Goal: Communication & Community: Share content

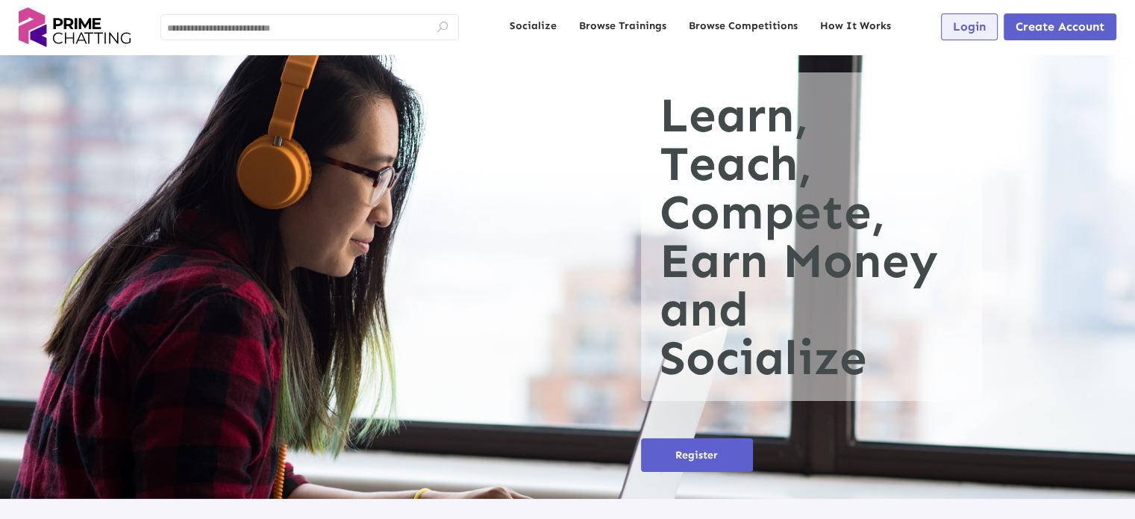
click at [984, 27] on span "Login" at bounding box center [969, 26] width 33 height 14
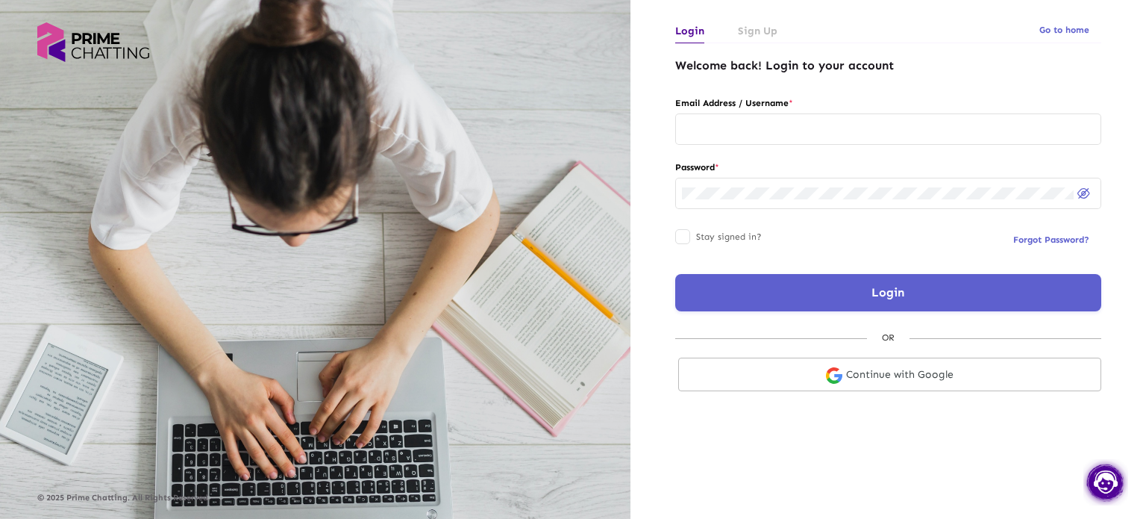
click at [916, 146] on div at bounding box center [888, 134] width 426 height 43
click at [905, 131] on input "text" at bounding box center [888, 129] width 413 height 12
type input "**********"
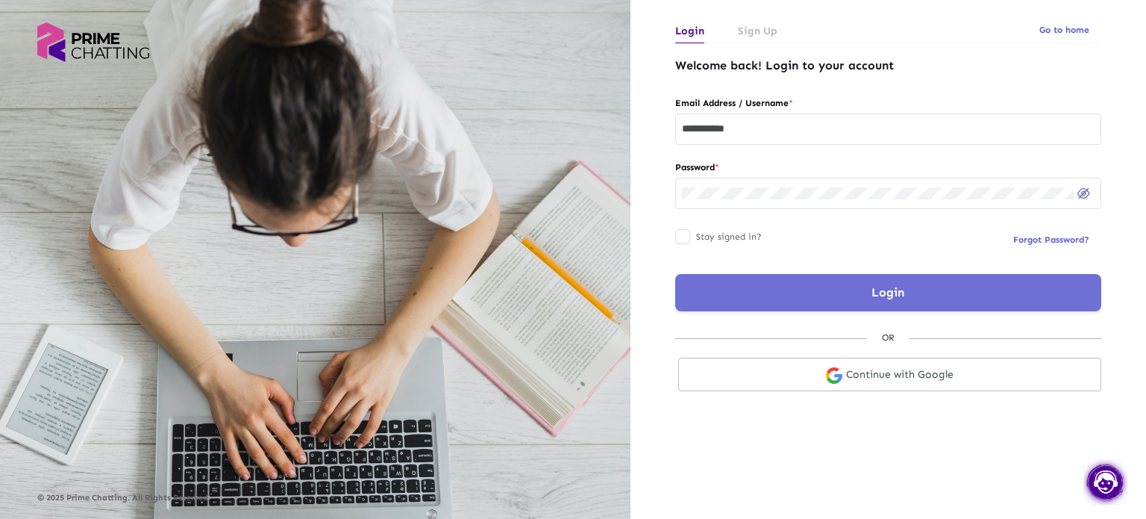
click at [767, 284] on button "Login" at bounding box center [888, 292] width 426 height 37
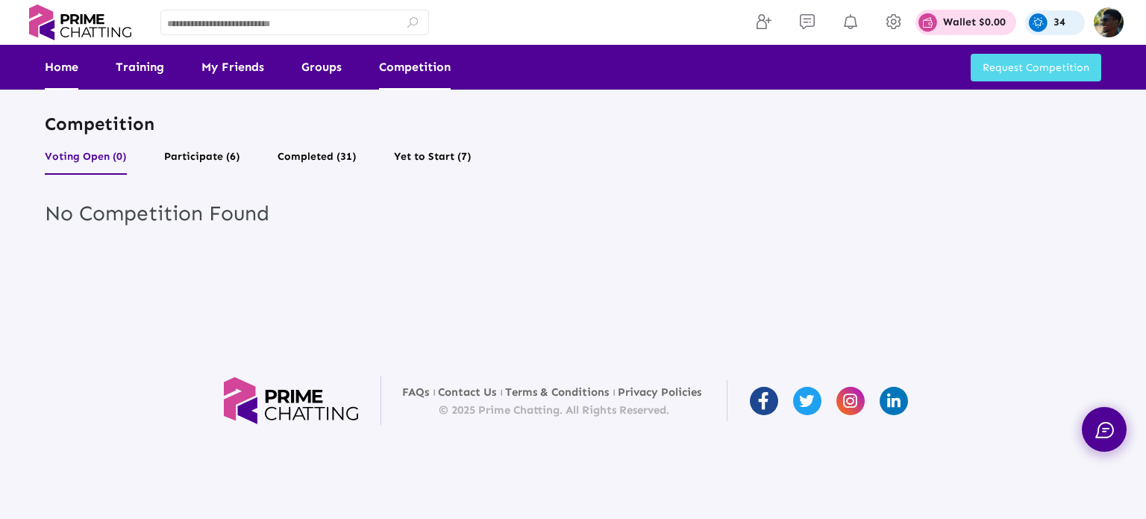
click at [54, 87] on link "Home" at bounding box center [62, 67] width 34 height 45
click at [75, 77] on link "Home" at bounding box center [62, 67] width 34 height 45
click at [63, 71] on link "Home" at bounding box center [62, 67] width 34 height 45
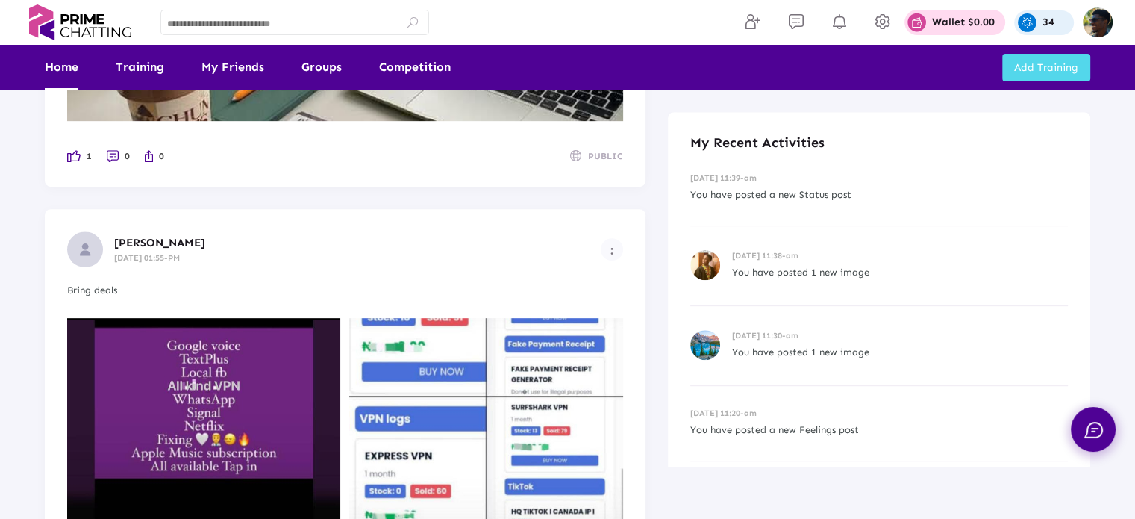
scroll to position [448, 0]
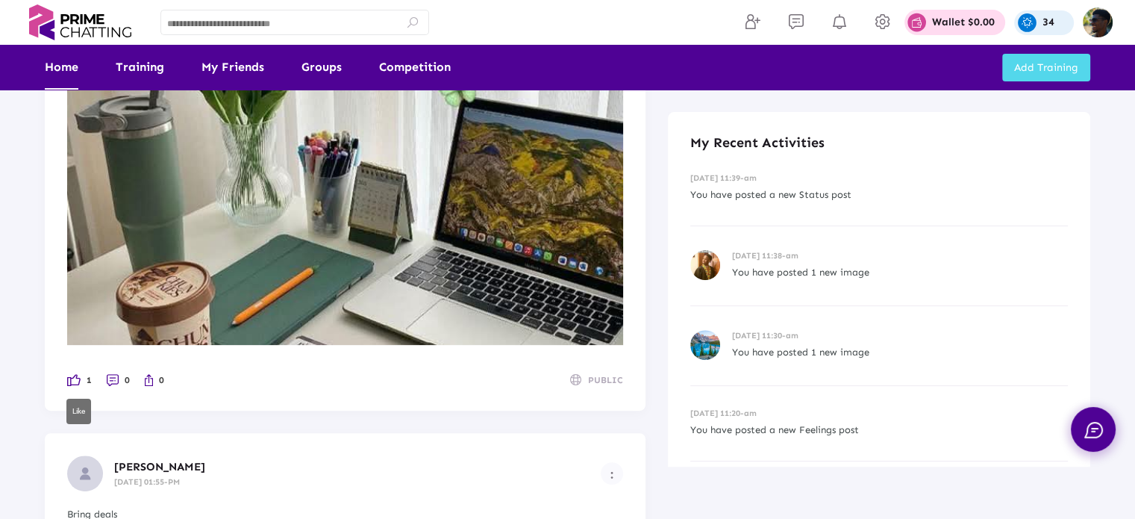
click at [91, 375] on span "1" at bounding box center [89, 380] width 5 height 16
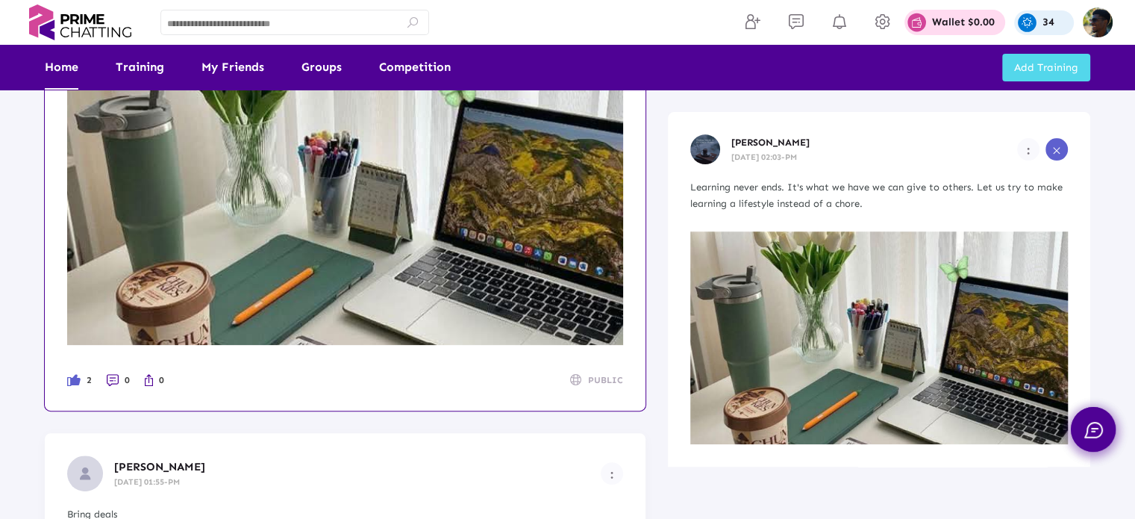
scroll to position [0, 0]
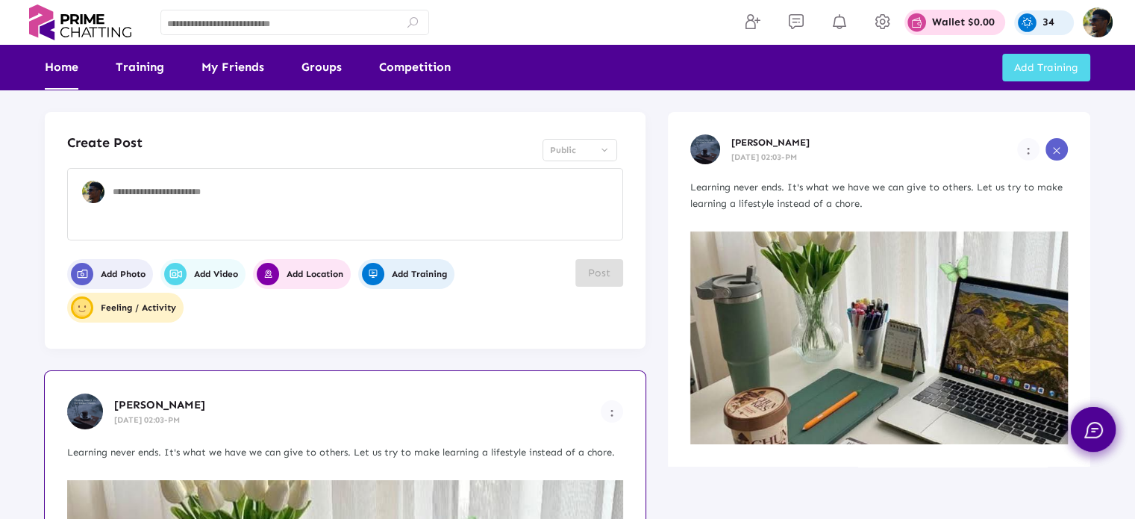
click at [422, 198] on textarea at bounding box center [365, 208] width 504 height 45
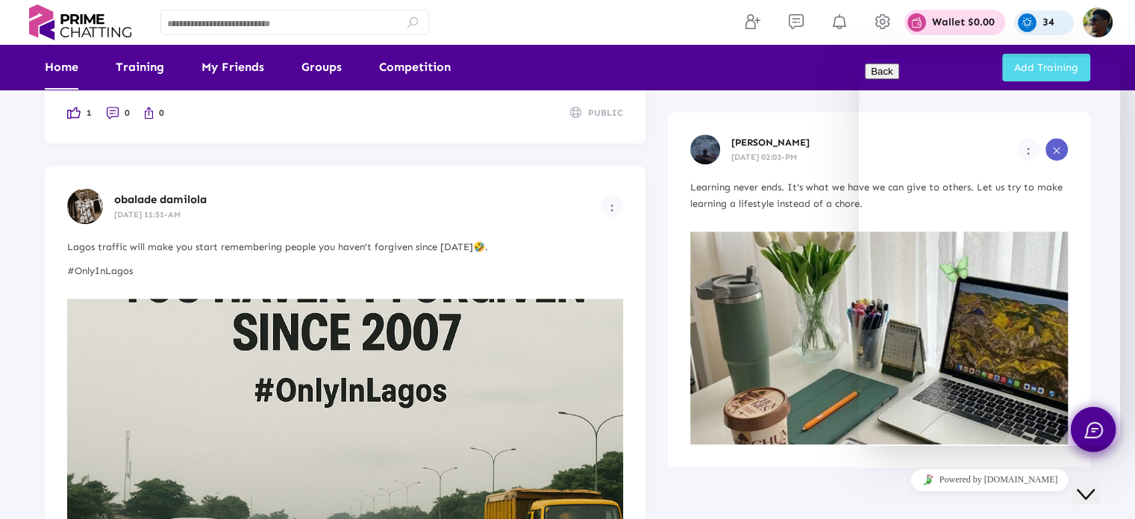
scroll to position [1940, 0]
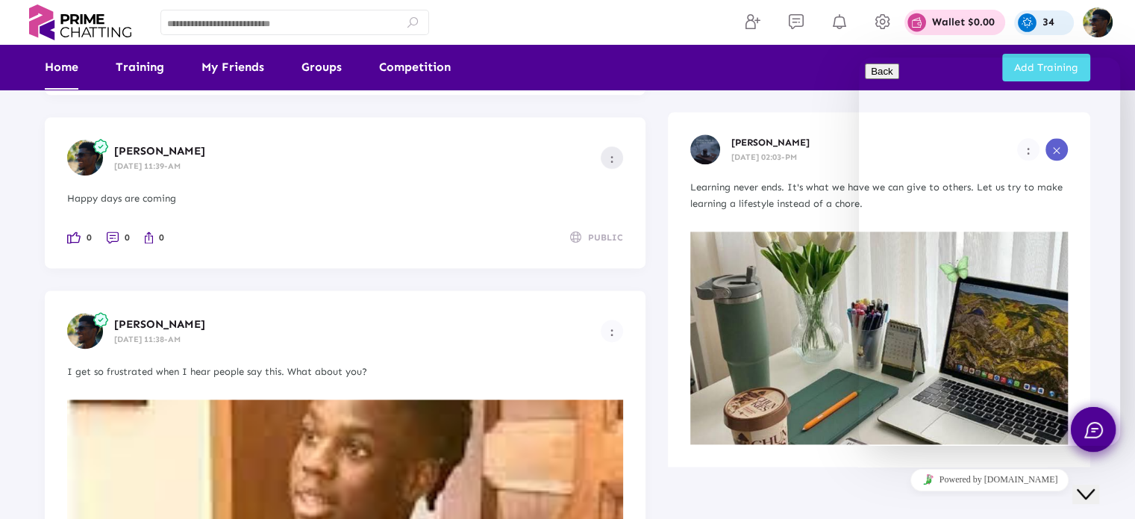
click at [613, 167] on button "Example icon-button with a menu" at bounding box center [612, 157] width 22 height 22
click at [601, 206] on icon at bounding box center [602, 213] width 18 height 14
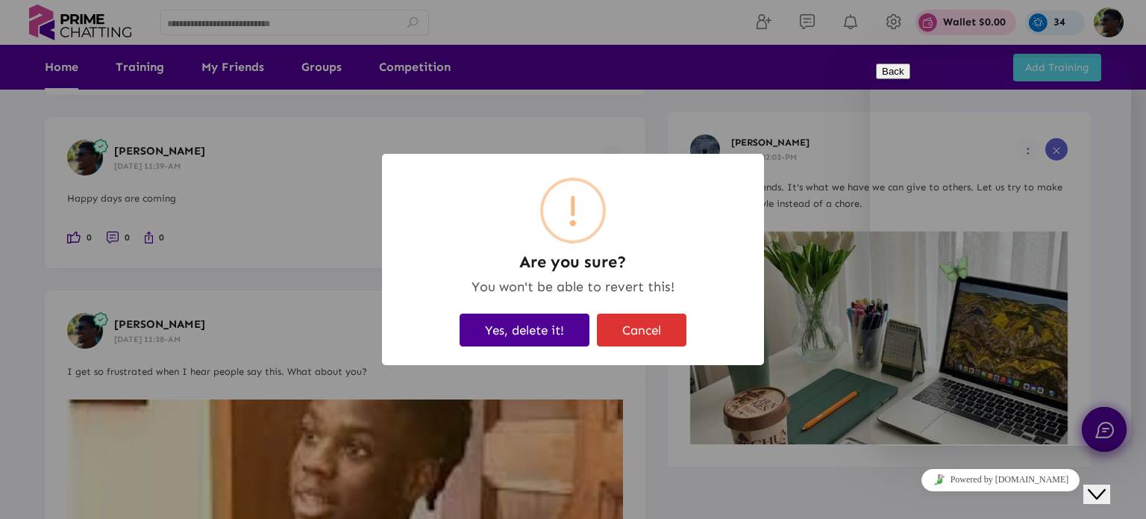
click at [581, 322] on button "Yes, delete it!" at bounding box center [525, 329] width 130 height 32
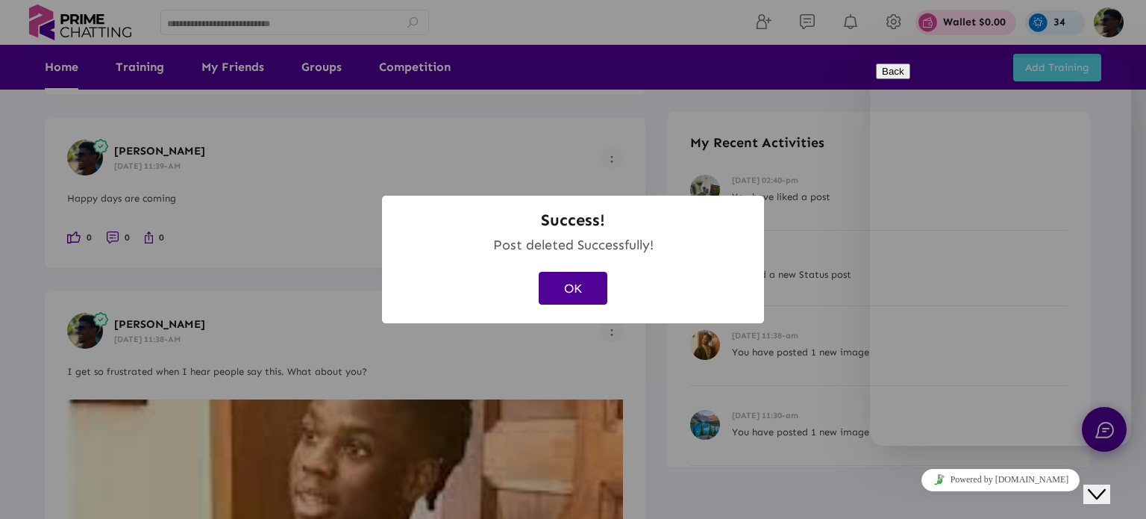
click at [572, 298] on button "OK" at bounding box center [573, 288] width 69 height 32
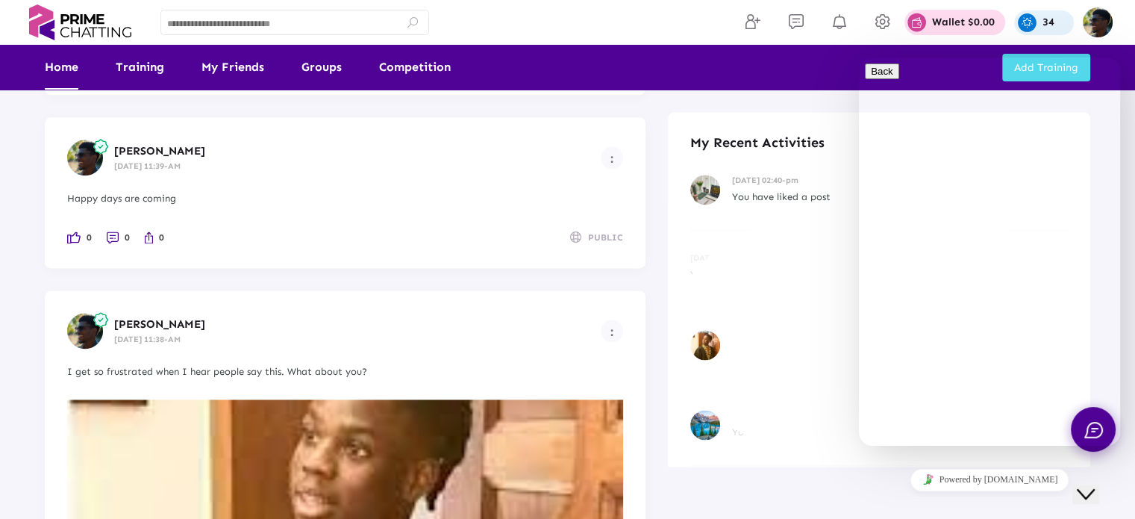
click at [1114, 465] on div "Close Chat This icon closes the chat window." at bounding box center [1096, 465] width 36 height 0
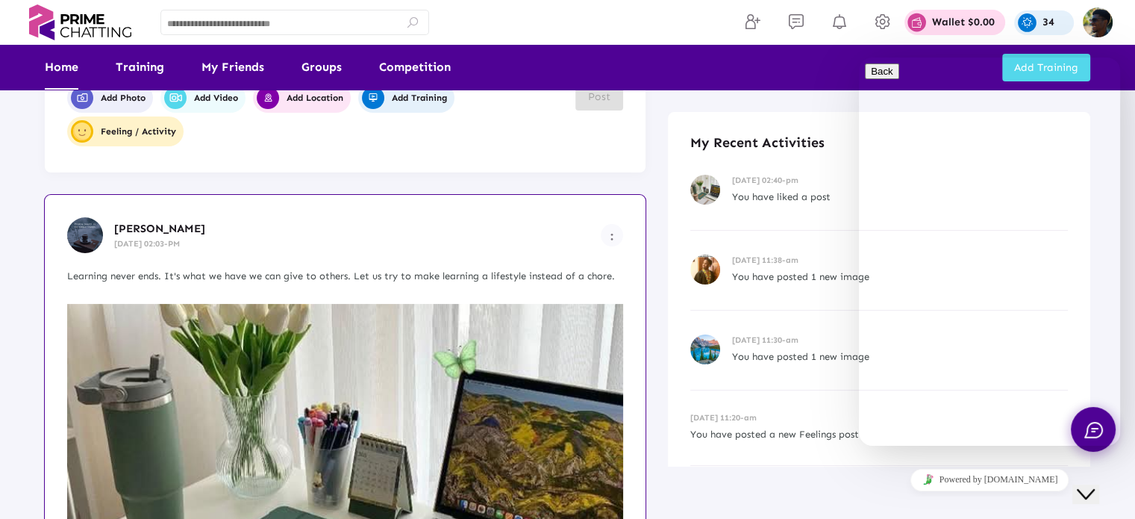
scroll to position [0, 0]
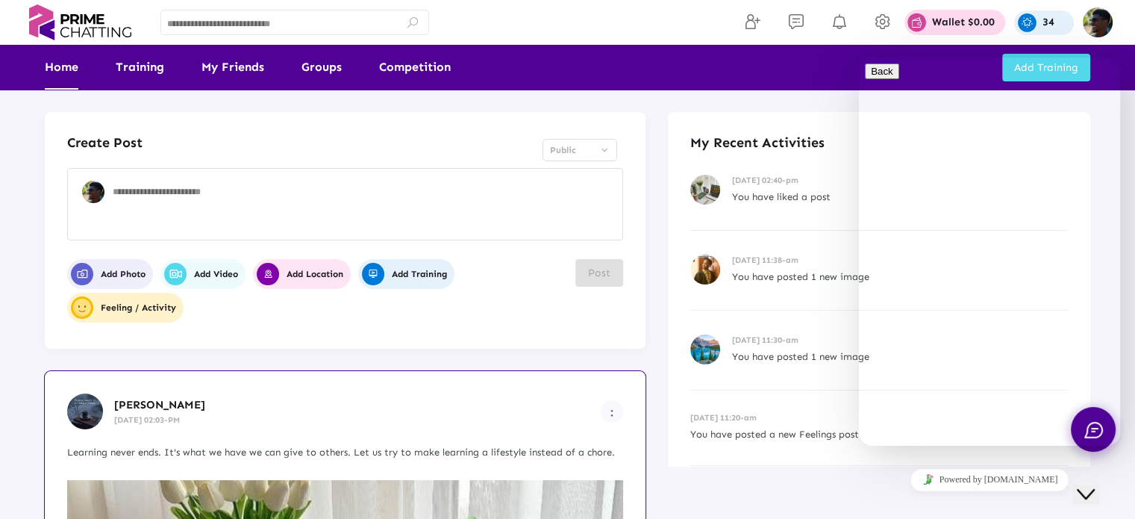
click at [195, 205] on textarea at bounding box center [365, 208] width 504 height 45
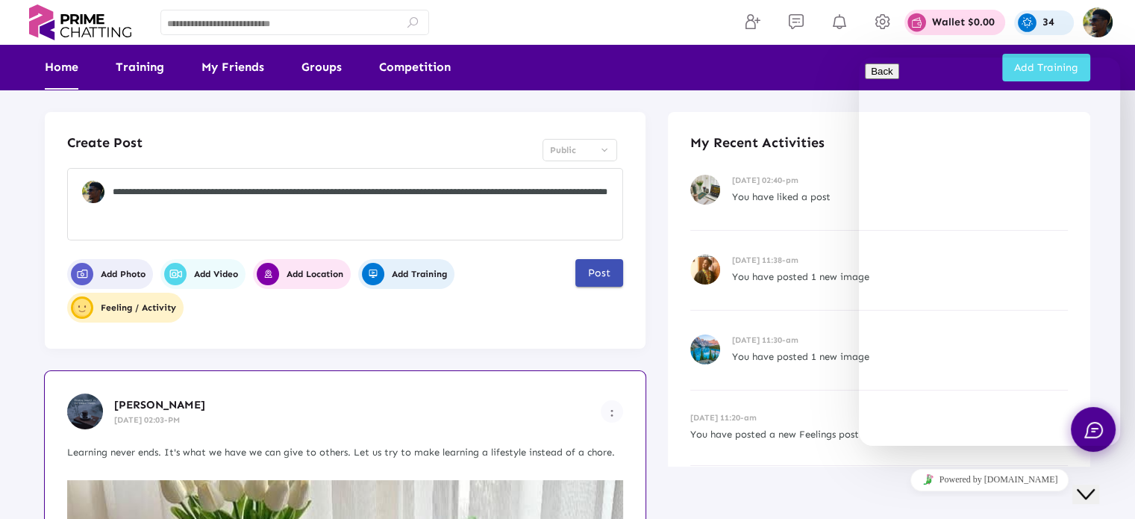
type textarea "**********"
click at [599, 278] on span "Post" at bounding box center [599, 272] width 22 height 13
